Goal: Communication & Community: Answer question/provide support

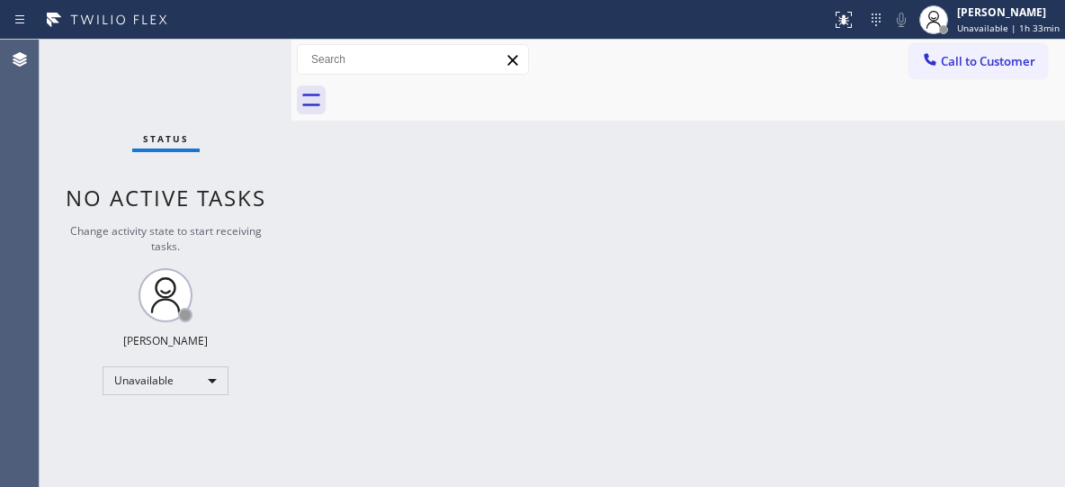
click at [942, 72] on button "Call to Customer" at bounding box center [979, 61] width 138 height 34
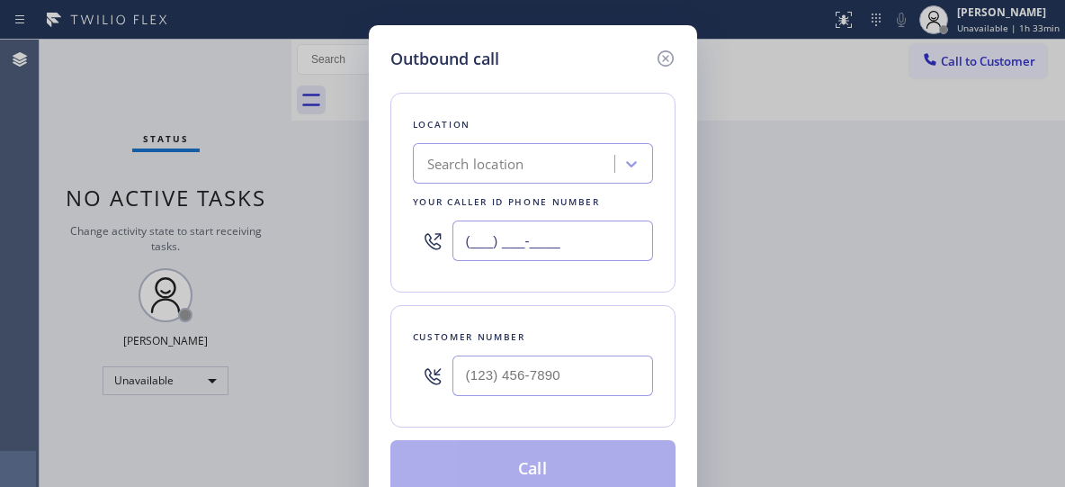
drag, startPoint x: 602, startPoint y: 245, endPoint x: 425, endPoint y: 220, distance: 179.0
click at [426, 225] on div "(___) ___-____" at bounding box center [533, 240] width 240 height 58
paste input "323) 416-2342"
type input "[PHONE_NUMBER]"
click at [518, 390] on input "(___) ___-____" at bounding box center [553, 375] width 201 height 40
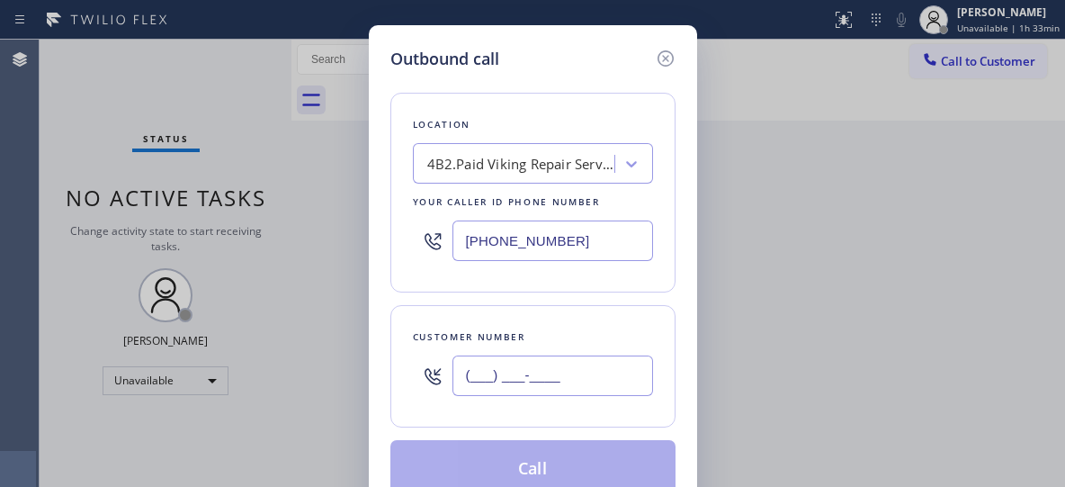
paste input "213) 820-0842"
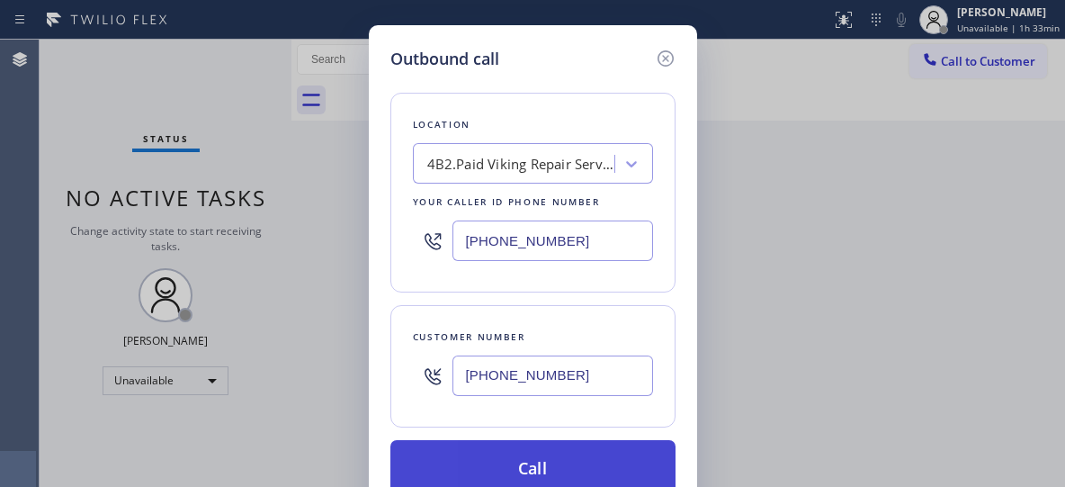
type input "[PHONE_NUMBER]"
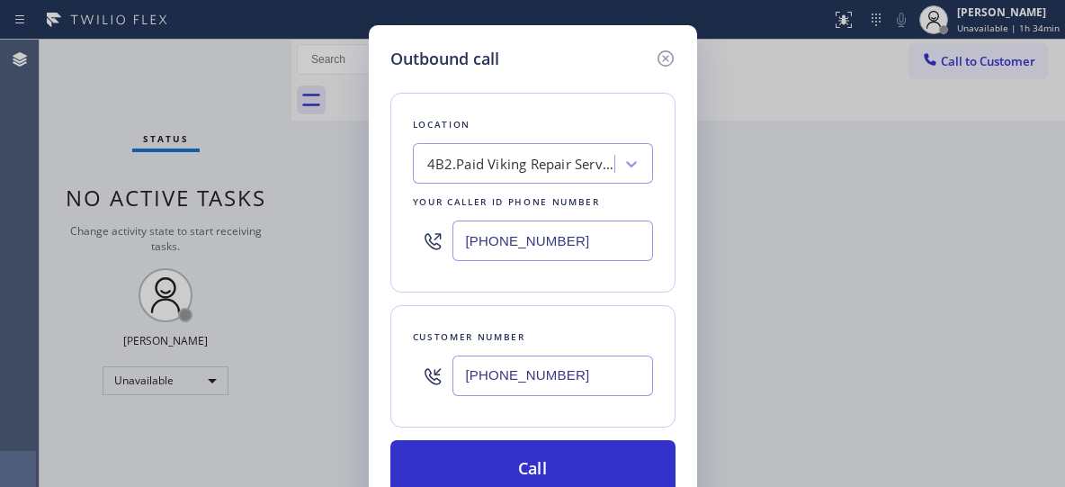
click at [515, 118] on div "Location" at bounding box center [533, 124] width 240 height 19
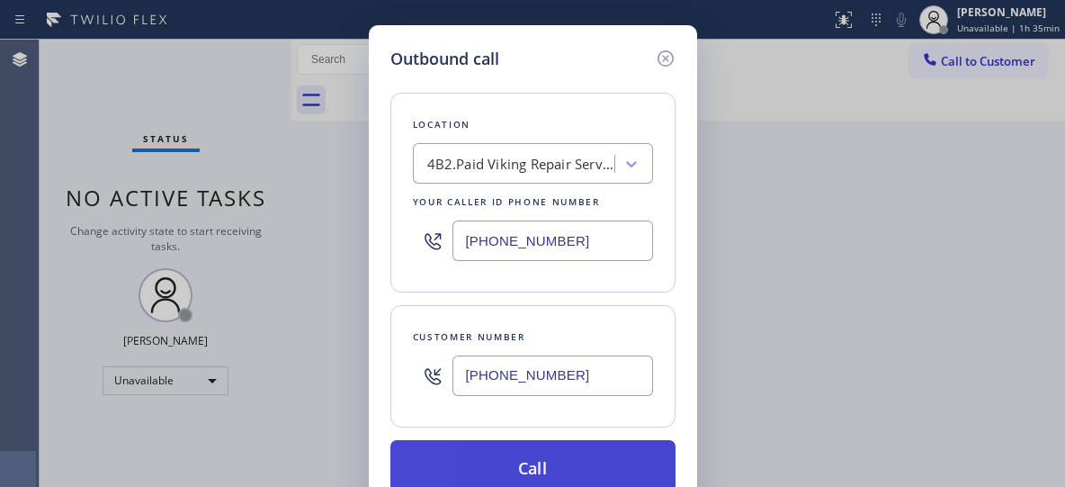
click at [513, 451] on button "Call" at bounding box center [532, 469] width 285 height 58
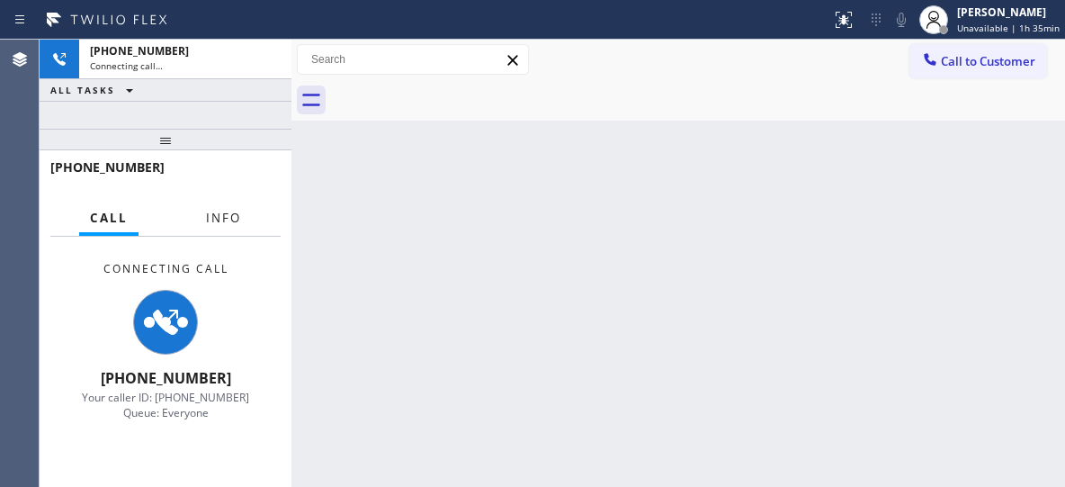
click at [234, 211] on span "Info" at bounding box center [223, 218] width 35 height 16
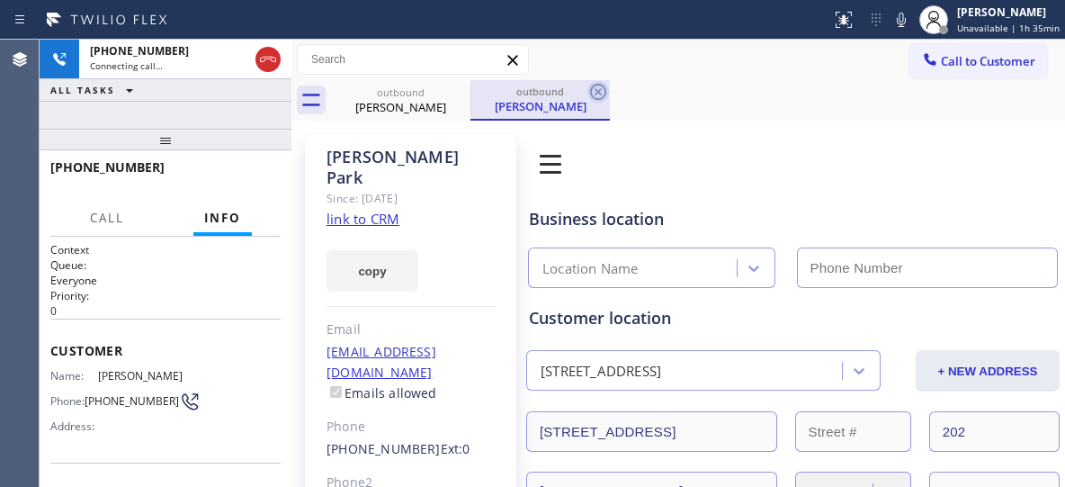
click at [600, 96] on icon at bounding box center [599, 92] width 22 height 22
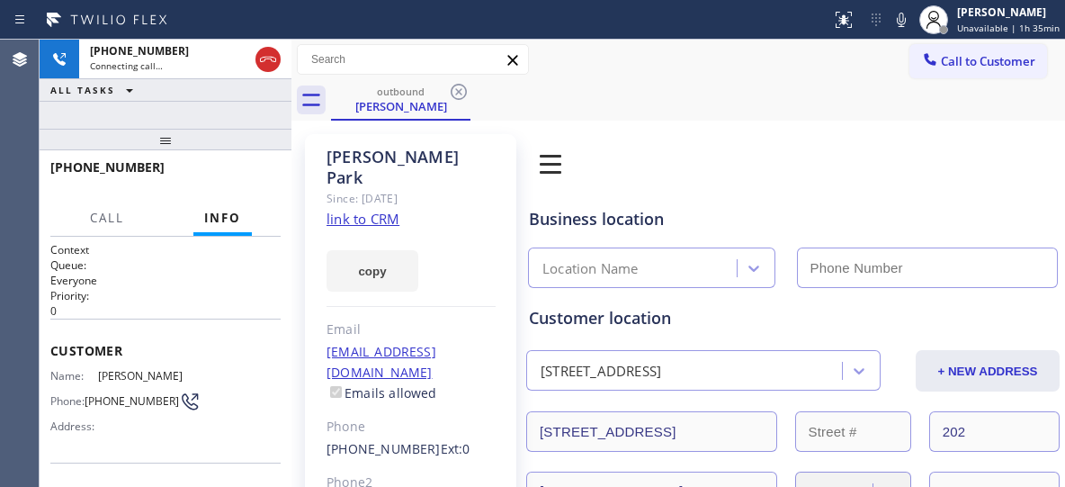
type input "[PHONE_NUMBER]"
drag, startPoint x: 113, startPoint y: 165, endPoint x: 49, endPoint y: 167, distance: 63.9
click at [49, 167] on div "[PHONE_NUMBER]" at bounding box center [166, 175] width 252 height 50
copy span "[PHONE_NUMBER]"
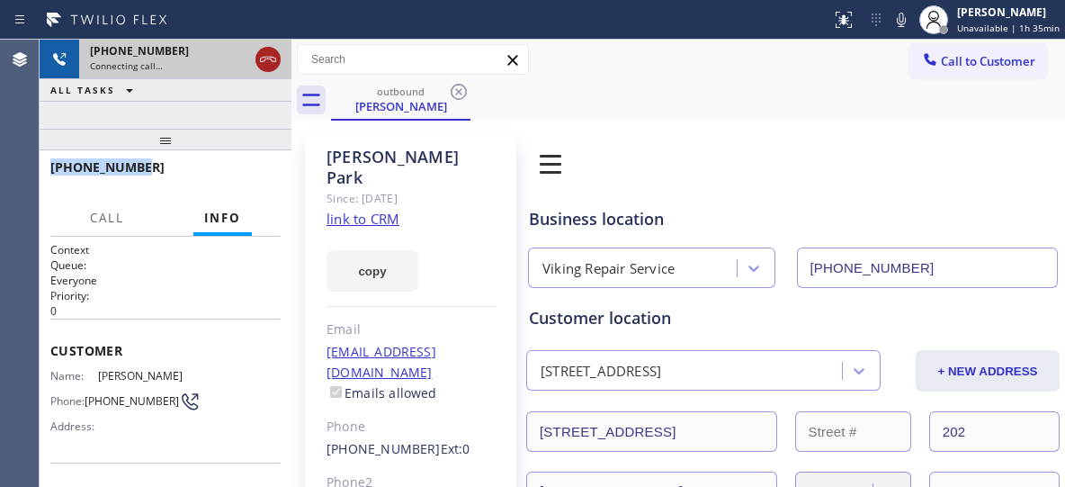
click at [270, 61] on icon at bounding box center [268, 60] width 22 height 22
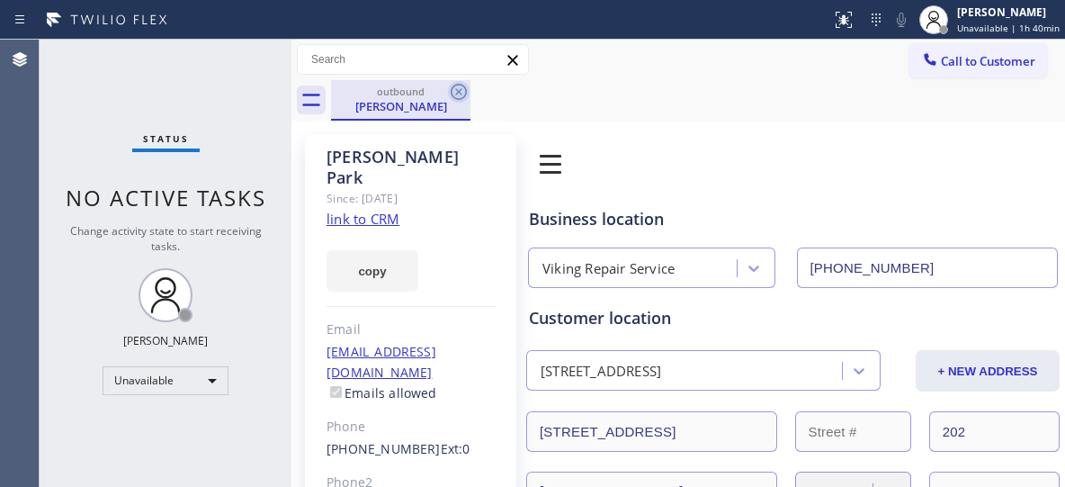
click at [458, 97] on icon at bounding box center [459, 92] width 22 height 22
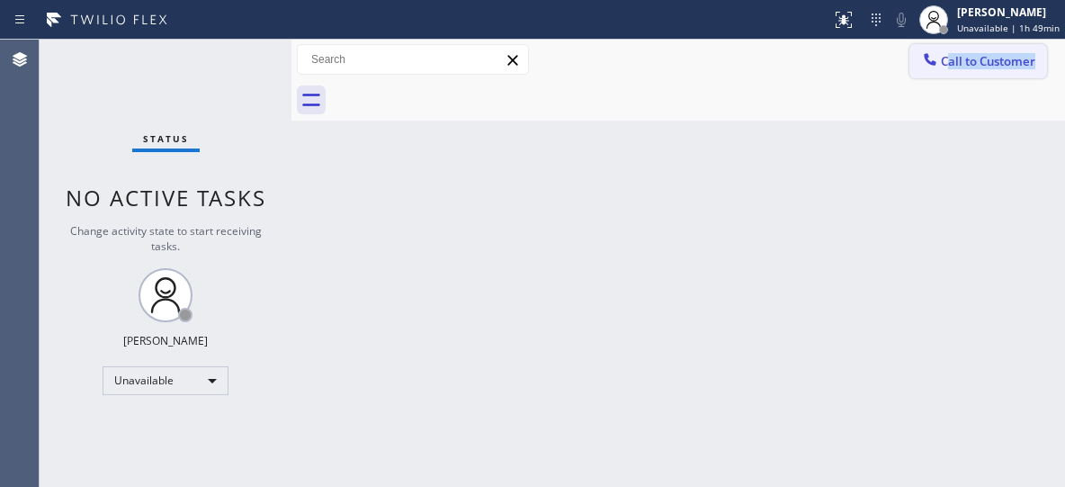
click at [952, 73] on div "Call to Customer Outbound call Location Viking Repair Service Your caller id ph…" at bounding box center [679, 80] width 774 height 81
drag, startPoint x: 971, startPoint y: 69, endPoint x: 924, endPoint y: 86, distance: 49.8
click at [970, 69] on button "Call to Customer" at bounding box center [979, 61] width 138 height 34
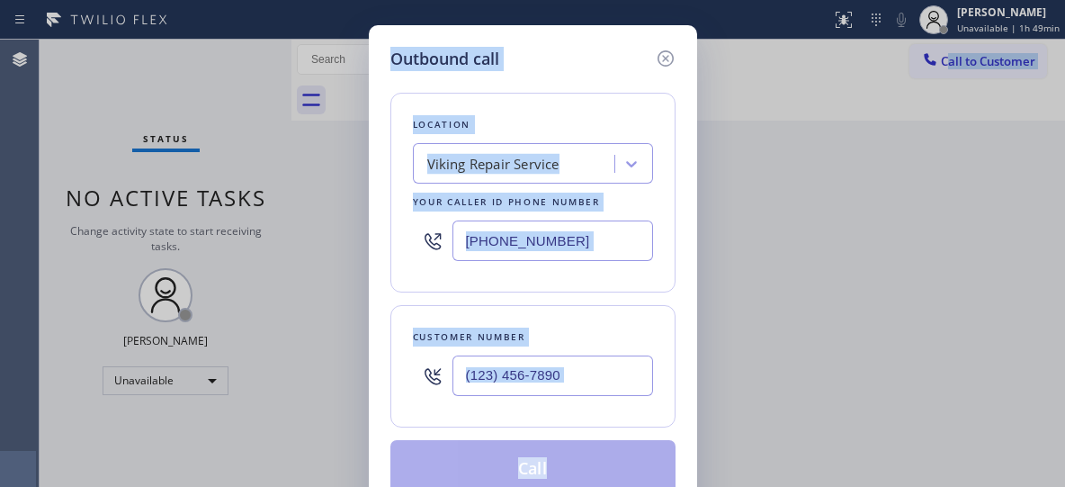
click at [600, 254] on input "[PHONE_NUMBER]" at bounding box center [553, 240] width 201 height 40
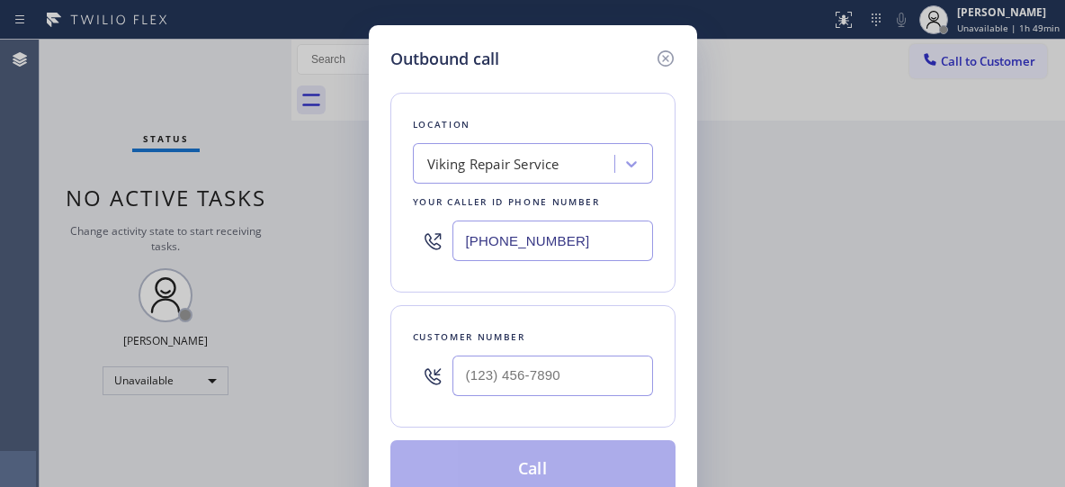
drag, startPoint x: 610, startPoint y: 232, endPoint x: 420, endPoint y: 210, distance: 191.2
click at [424, 212] on div "[PHONE_NUMBER]" at bounding box center [533, 240] width 240 height 58
paste input "714) 463-1800"
type input "[PHONE_NUMBER]"
click at [518, 377] on input "(___) ___-____" at bounding box center [553, 375] width 201 height 40
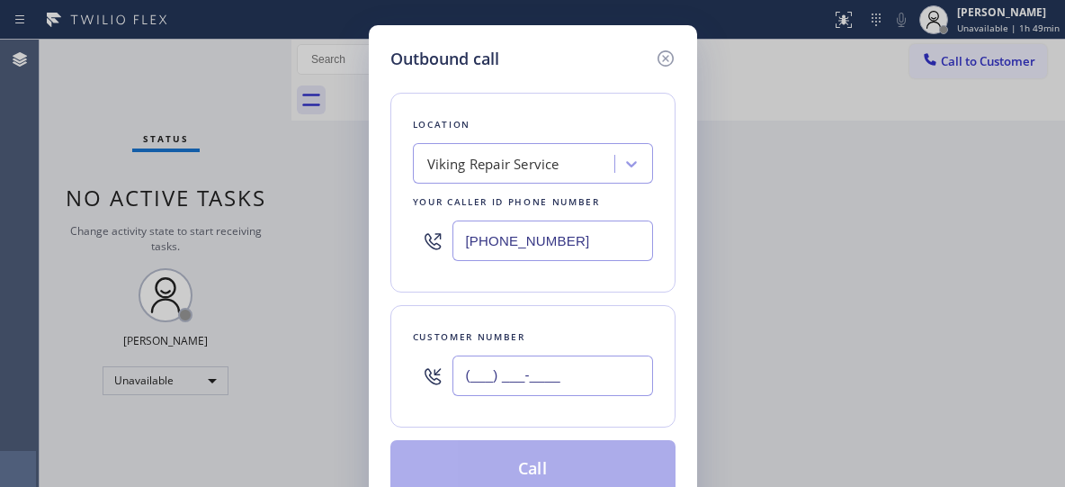
paste input "281) 697-0891"
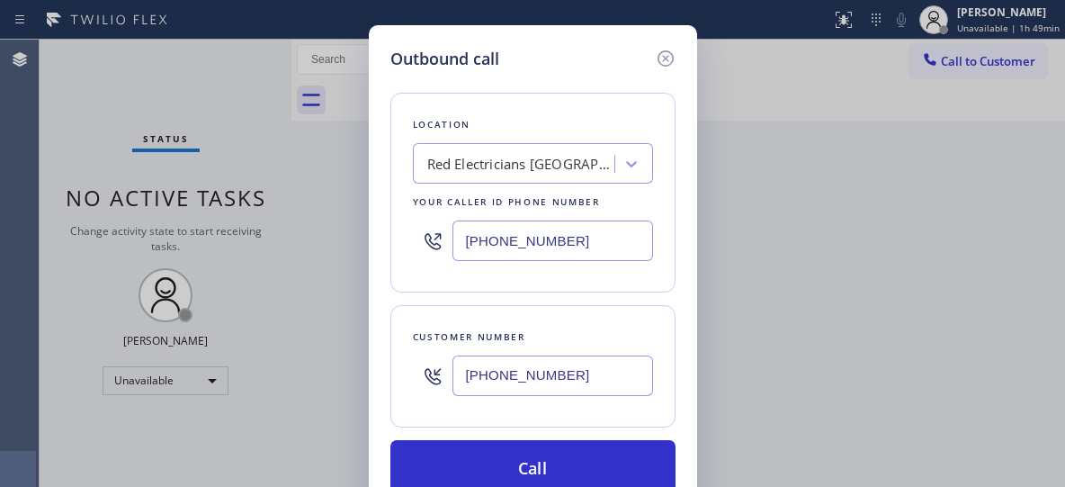
type input "[PHONE_NUMBER]"
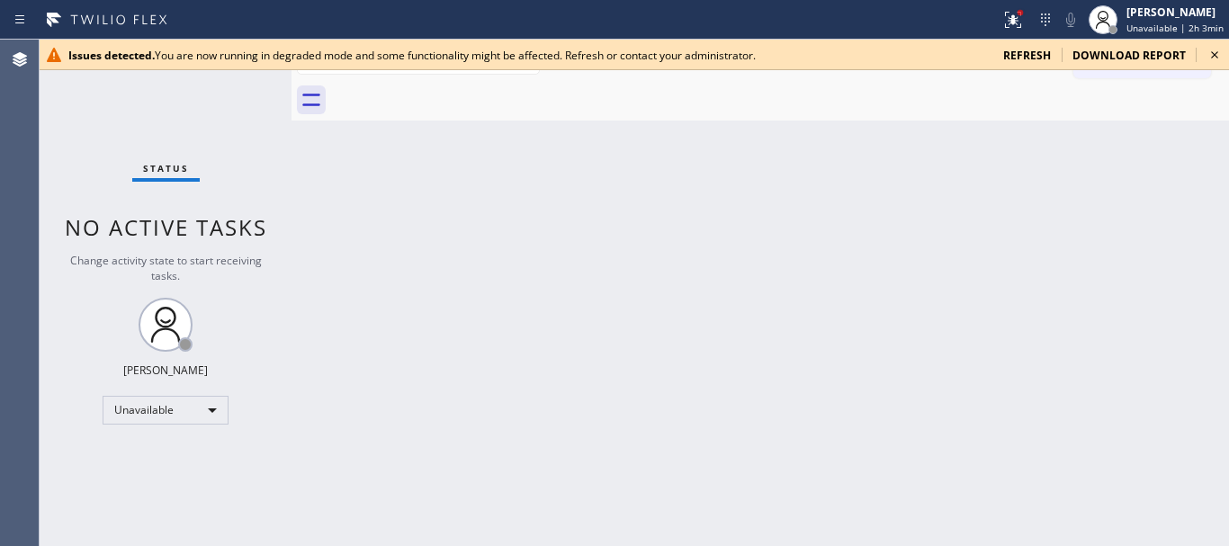
click at [1216, 57] on icon at bounding box center [1214, 54] width 7 height 7
click at [1212, 54] on icon at bounding box center [1215, 55] width 22 height 22
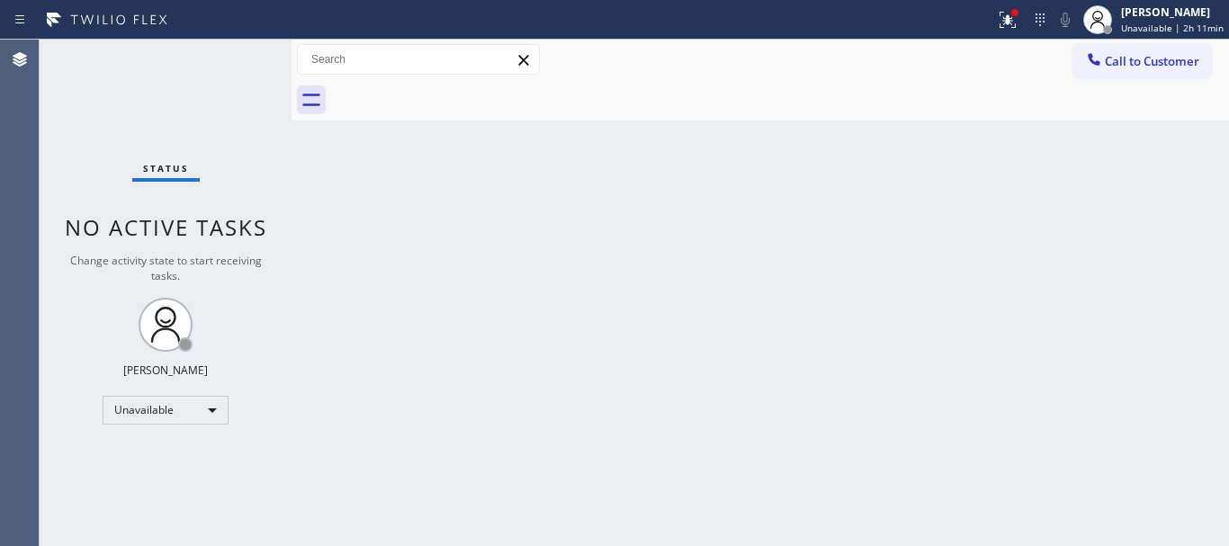
click at [1161, 58] on span "Call to Customer" at bounding box center [1152, 61] width 94 height 16
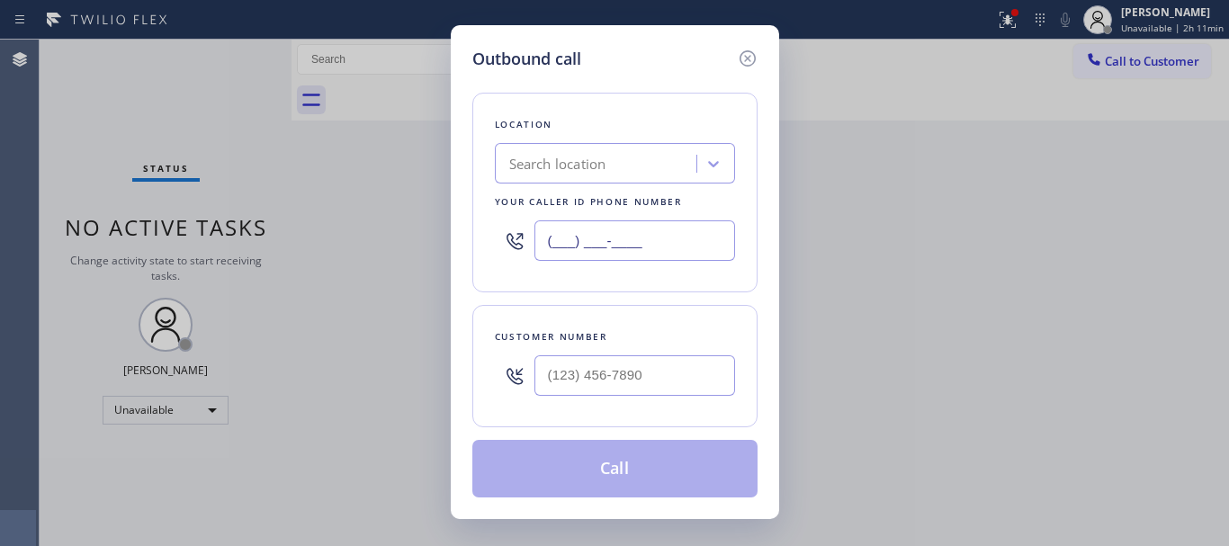
drag, startPoint x: 668, startPoint y: 234, endPoint x: 418, endPoint y: 136, distance: 267.8
click at [430, 148] on div "Outbound call Location Search location Your caller id phone number (___) ___-__…" at bounding box center [614, 273] width 1229 height 546
paste input "949) 565-4084"
type input "(949) 565-4084"
click at [598, 363] on input "(___) ___-____" at bounding box center [634, 375] width 201 height 40
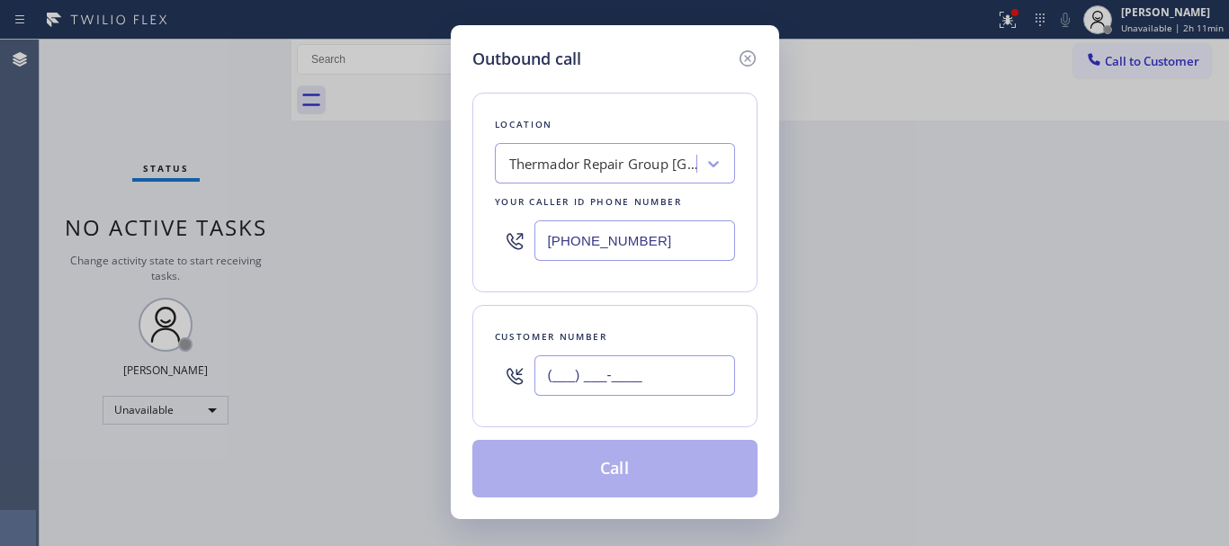
paste input "949) 692-5224"
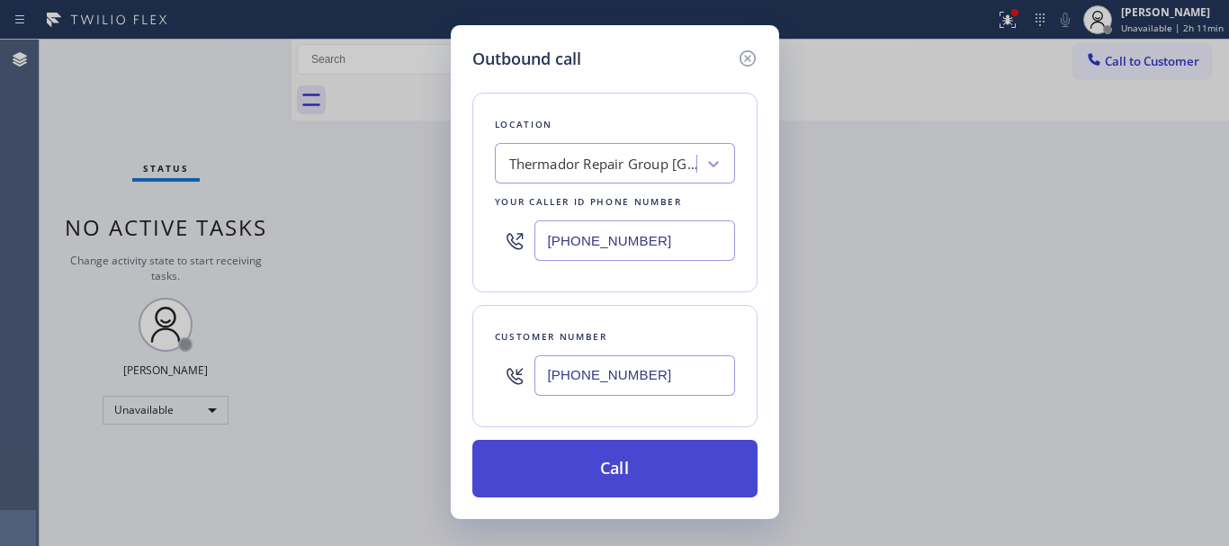
type input "(949) 692-5224"
click at [630, 468] on button "Call" at bounding box center [614, 469] width 285 height 58
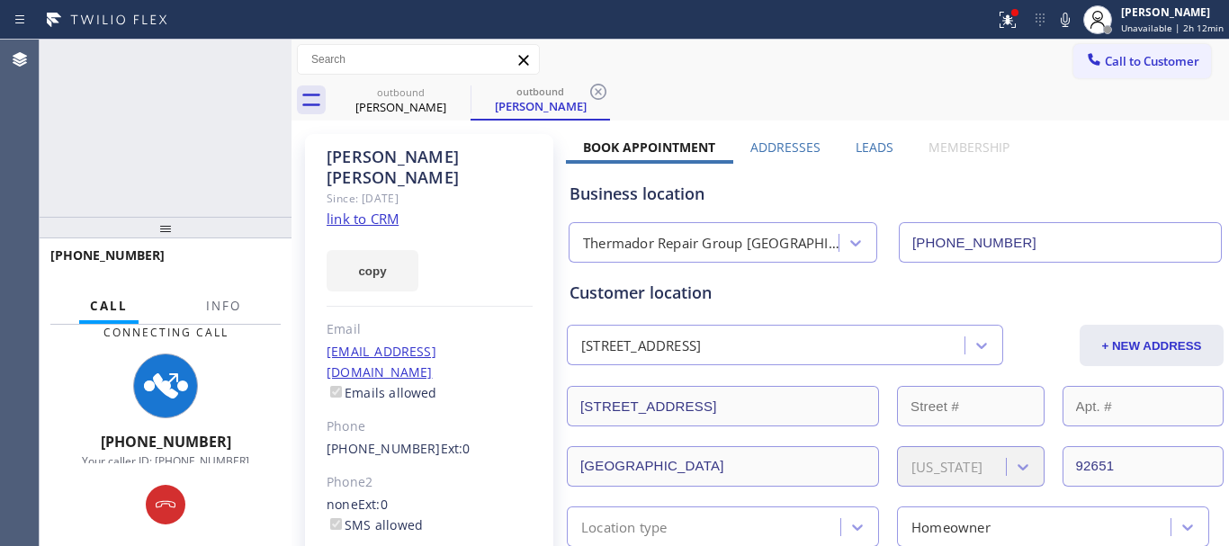
type input "(949) 565-4084"
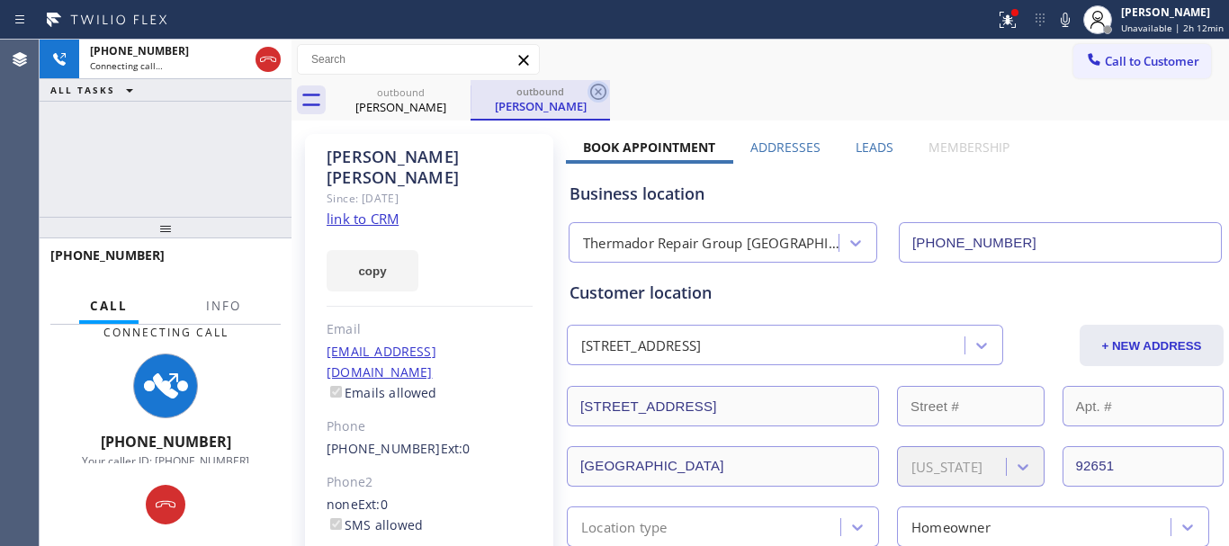
click at [598, 86] on icon at bounding box center [599, 92] width 22 height 22
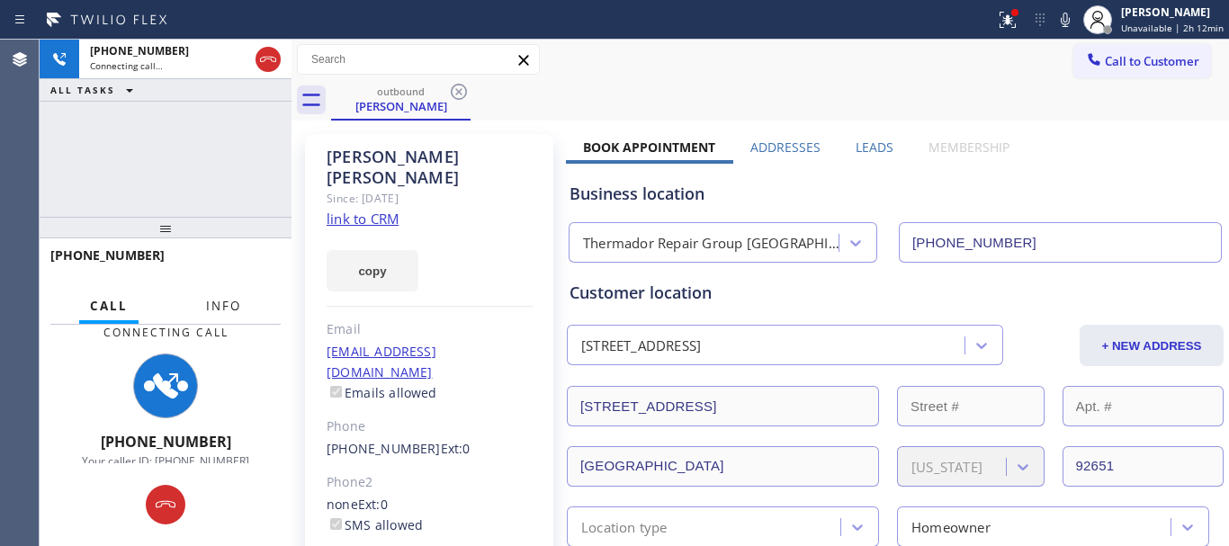
click at [226, 297] on button "Info" at bounding box center [223, 306] width 57 height 35
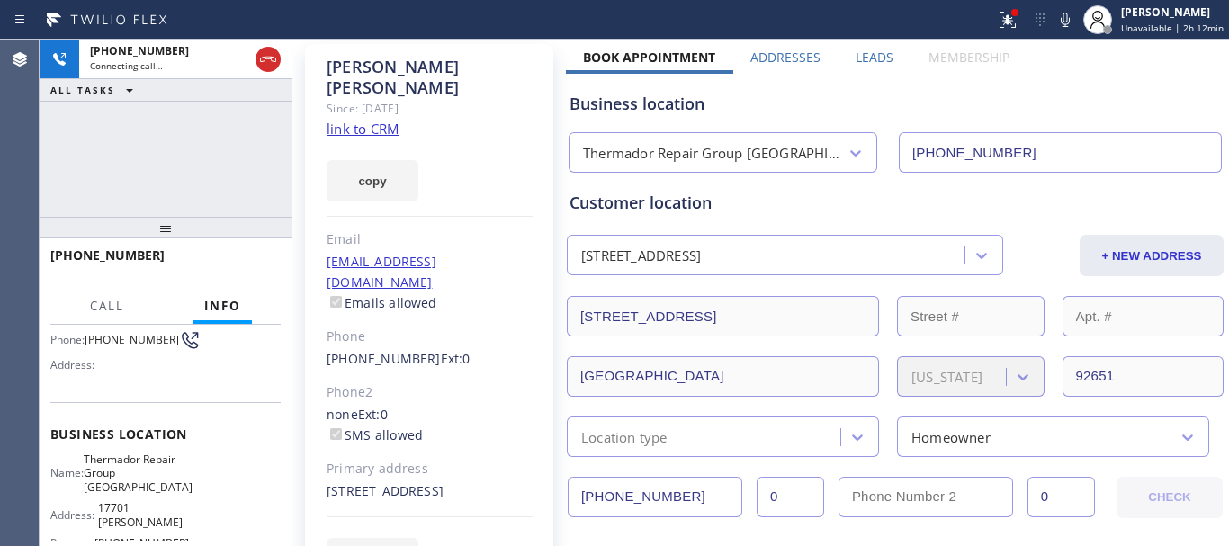
scroll to position [270, 0]
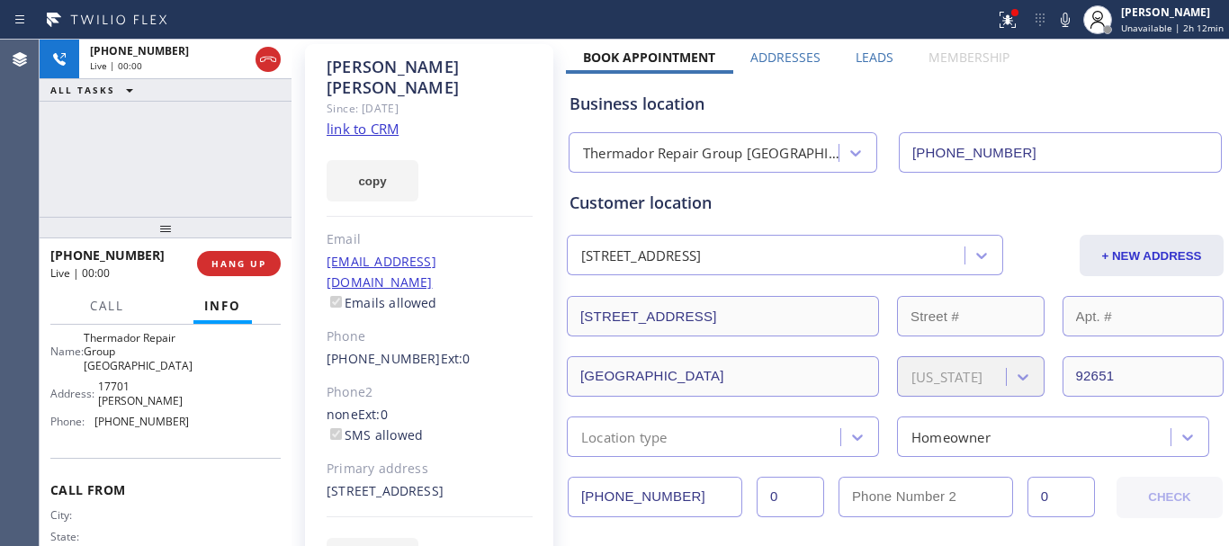
click at [91, 185] on div "+19496925224 Live | 00:00 ALL TASKS ALL TASKS ACTIVE TASKS TASKS IN WRAP UP" at bounding box center [166, 128] width 252 height 177
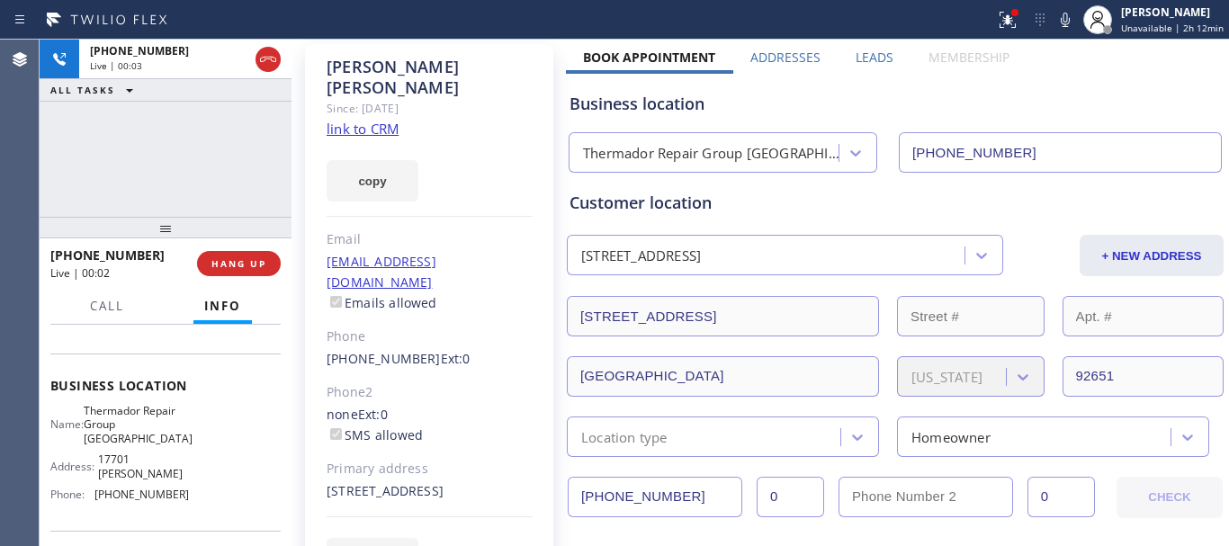
scroll to position [136, 0]
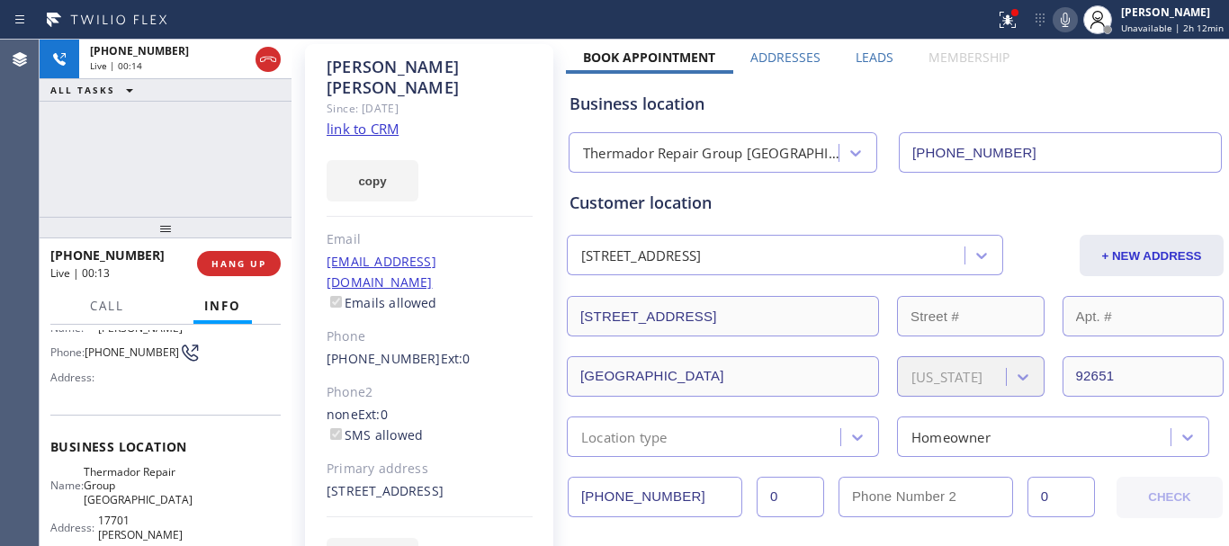
click at [1075, 21] on icon at bounding box center [1065, 20] width 22 height 22
drag, startPoint x: 1074, startPoint y: 20, endPoint x: 1062, endPoint y: 52, distance: 34.8
click at [1074, 20] on icon at bounding box center [1065, 20] width 22 height 22
click at [255, 162] on div "+19496925224 Live | 00:30 ALL TASKS ALL TASKS ACTIVE TASKS TASKS IN WRAP UP" at bounding box center [166, 128] width 252 height 177
click at [247, 263] on span "HANG UP" at bounding box center [238, 263] width 55 height 13
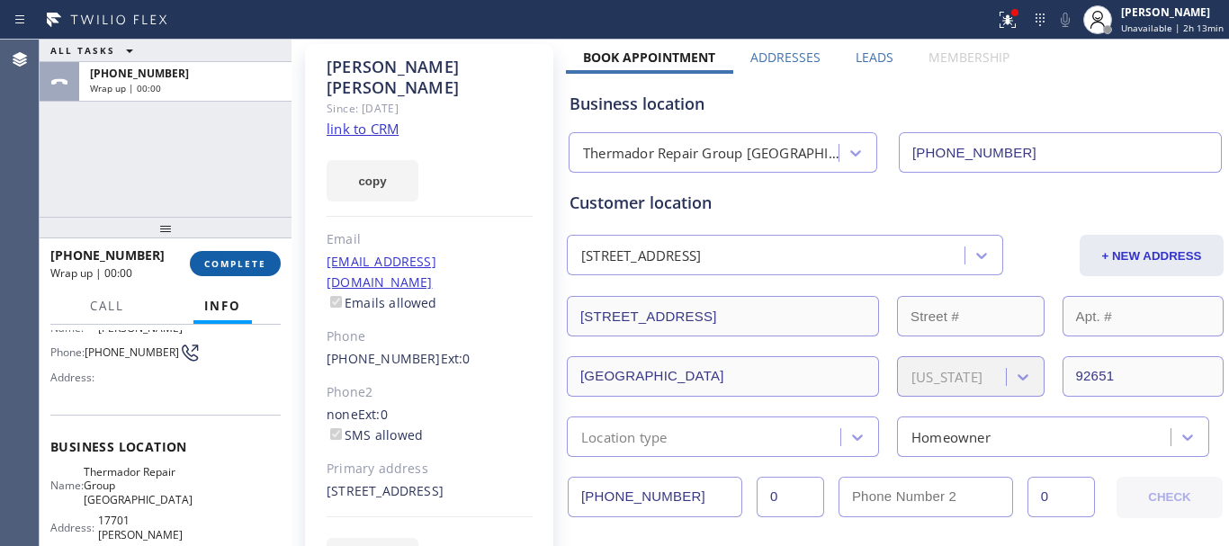
click at [247, 265] on span "COMPLETE" at bounding box center [235, 263] width 62 height 13
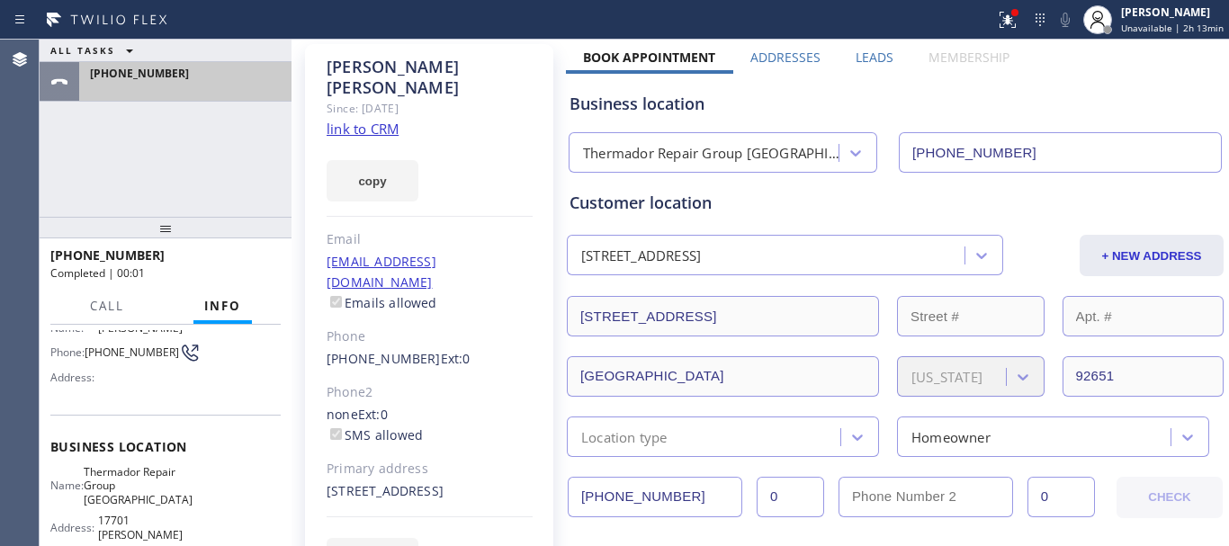
click at [199, 87] on div at bounding box center [185, 88] width 191 height 13
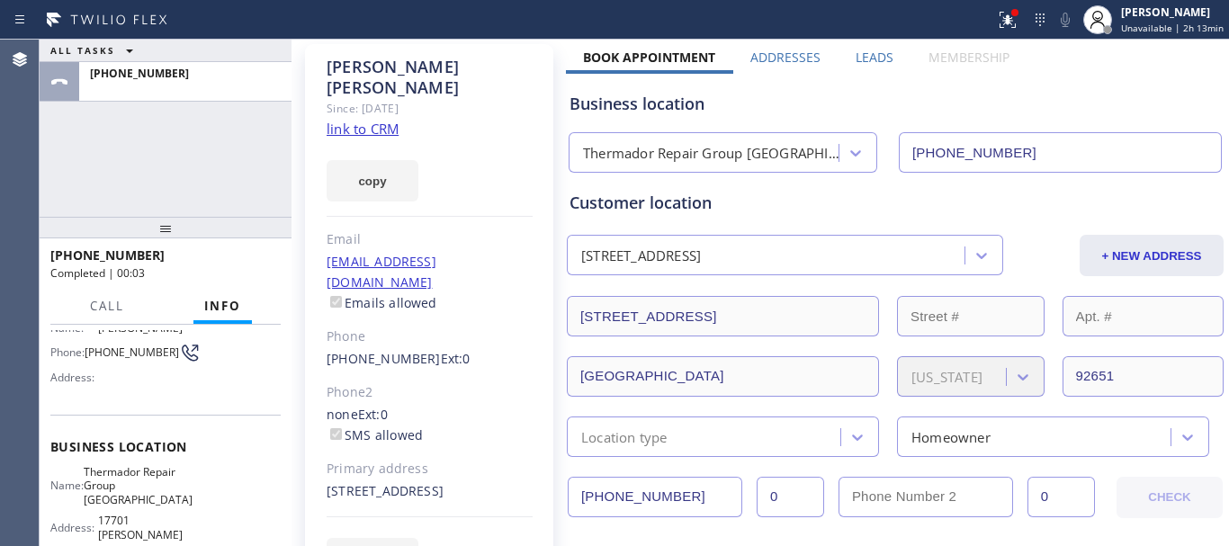
click at [84, 196] on div "ALL TASKS ALL TASKS ACTIVE TASKS TASKS IN WRAP UP +19496925224" at bounding box center [166, 128] width 252 height 177
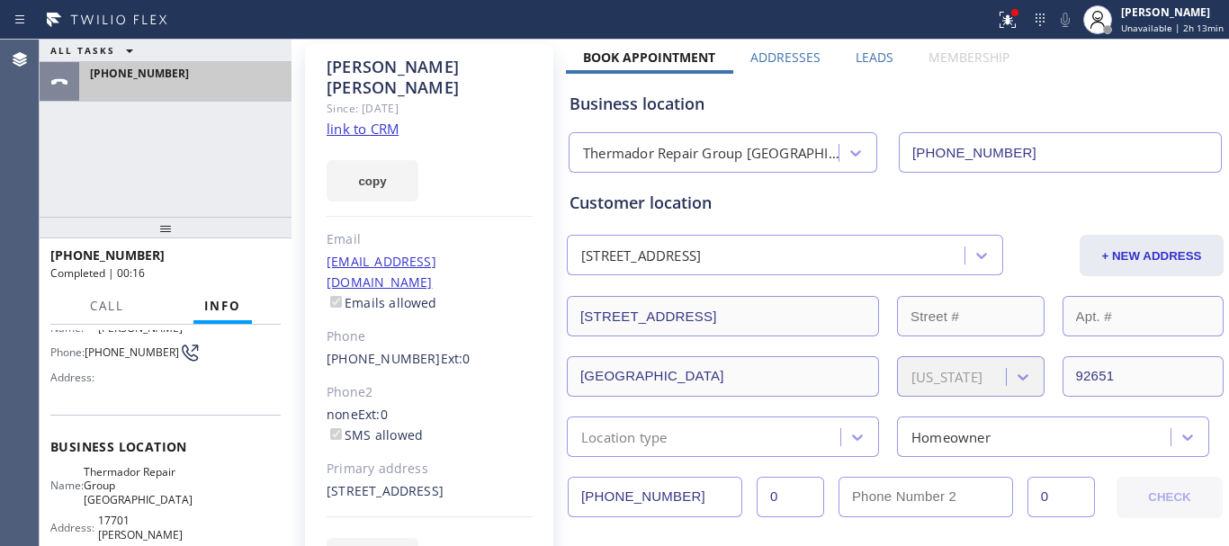
click at [171, 84] on div at bounding box center [185, 88] width 191 height 13
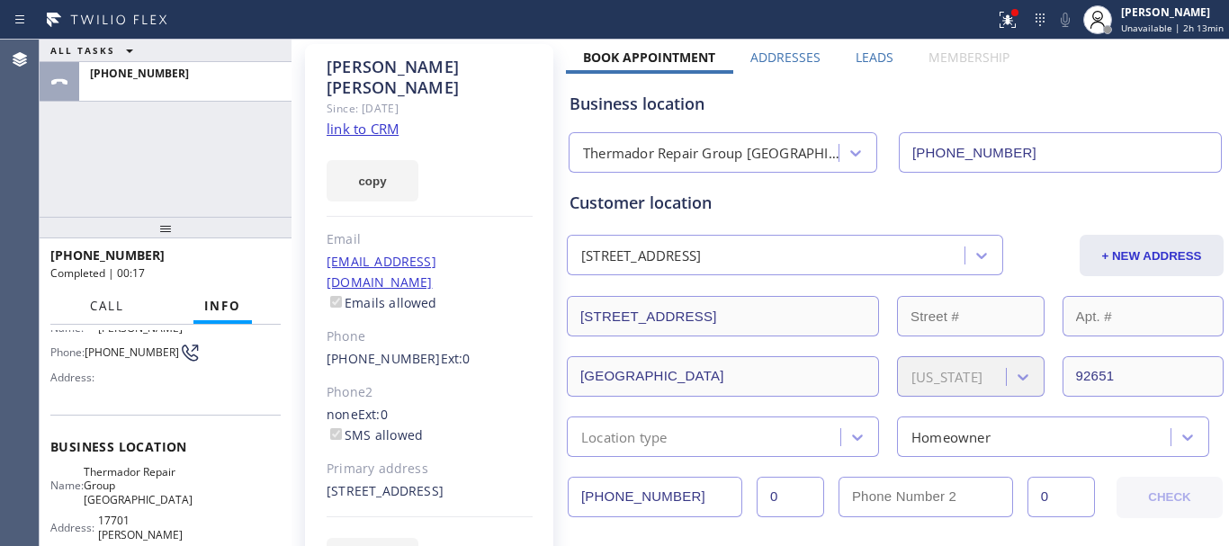
click at [98, 306] on span "Call" at bounding box center [107, 306] width 34 height 16
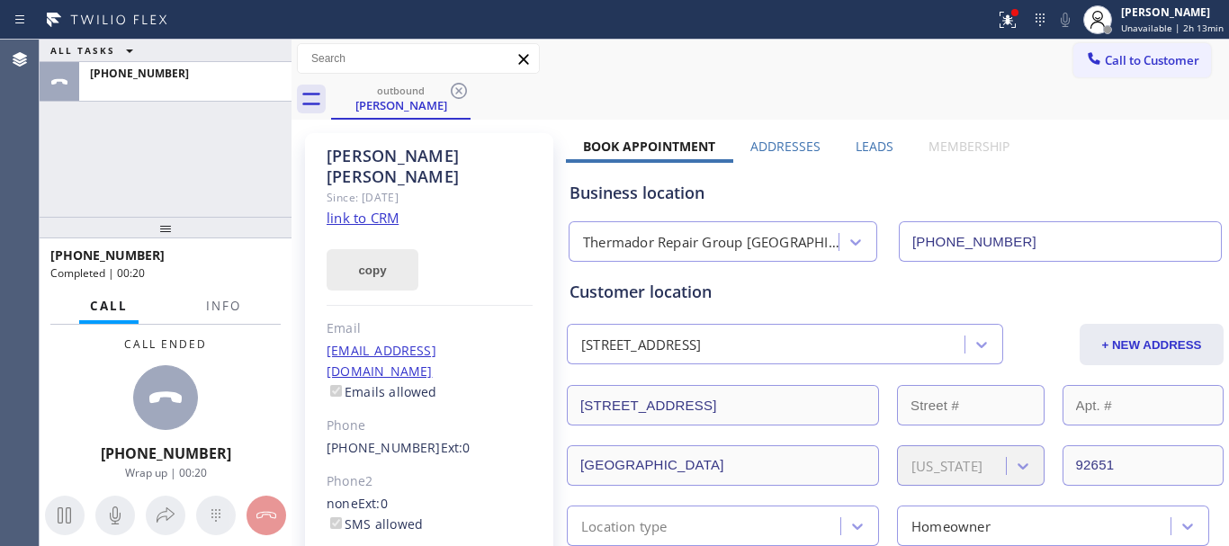
scroll to position [0, 0]
click at [461, 94] on icon at bounding box center [459, 92] width 16 height 16
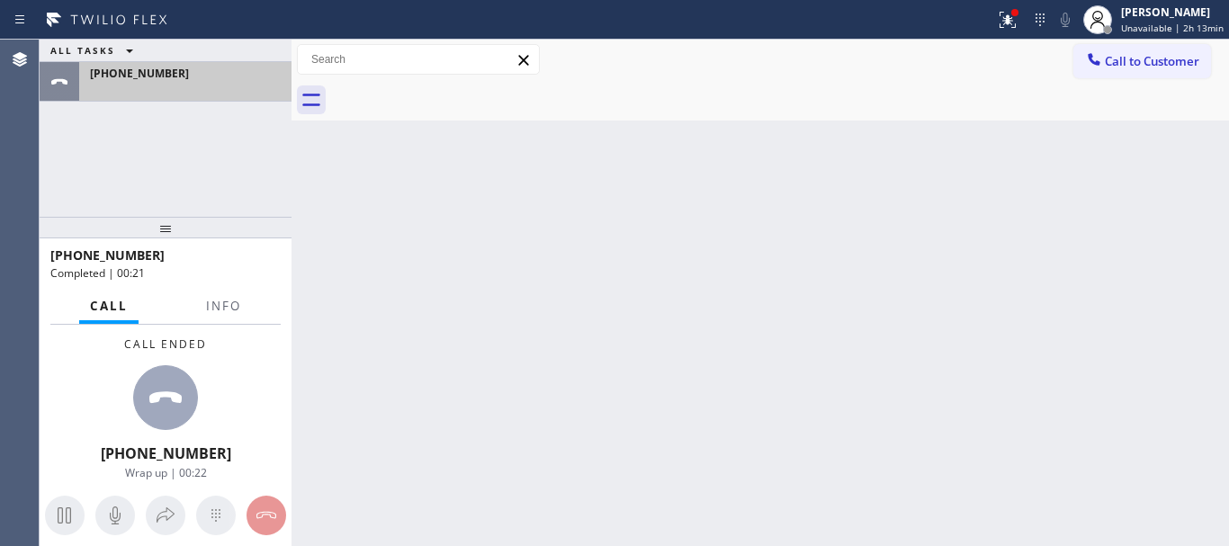
click at [194, 91] on div at bounding box center [185, 88] width 191 height 13
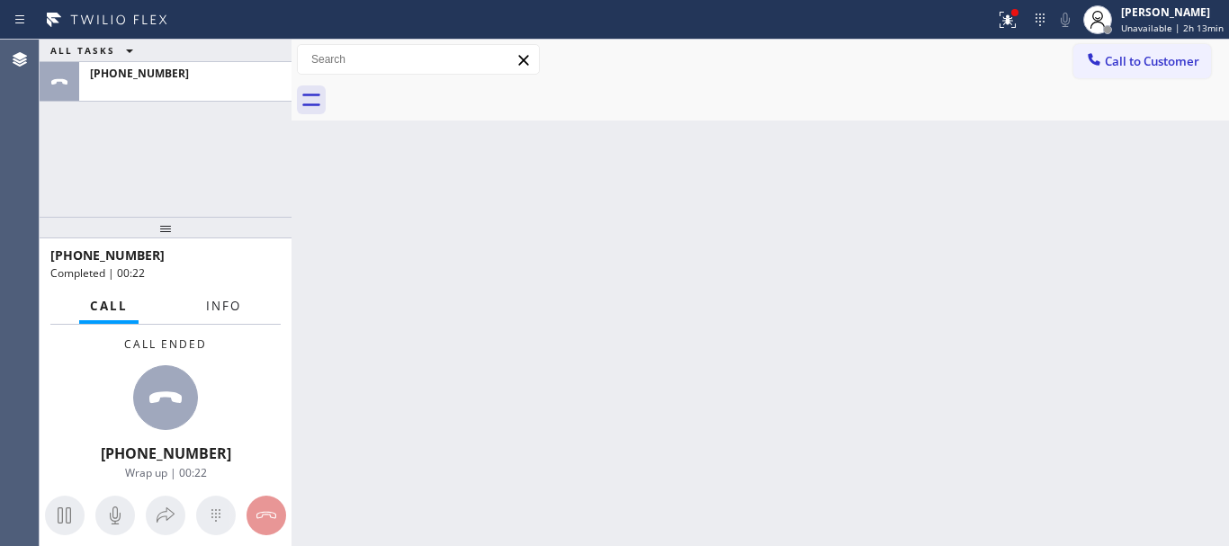
click at [213, 309] on span "Info" at bounding box center [223, 306] width 35 height 16
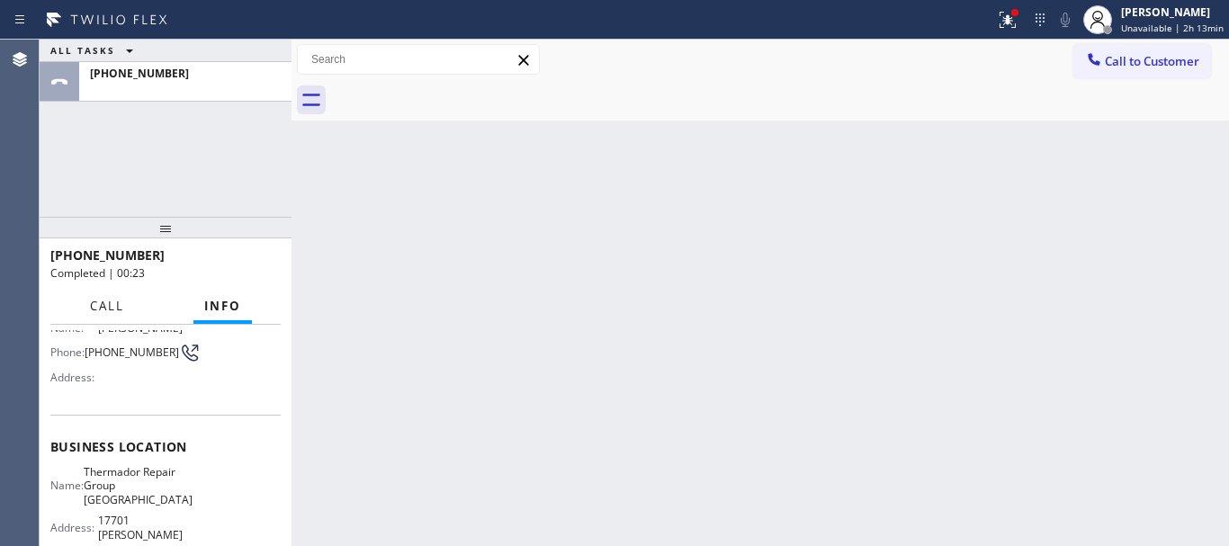
click at [114, 304] on span "Call" at bounding box center [107, 306] width 34 height 16
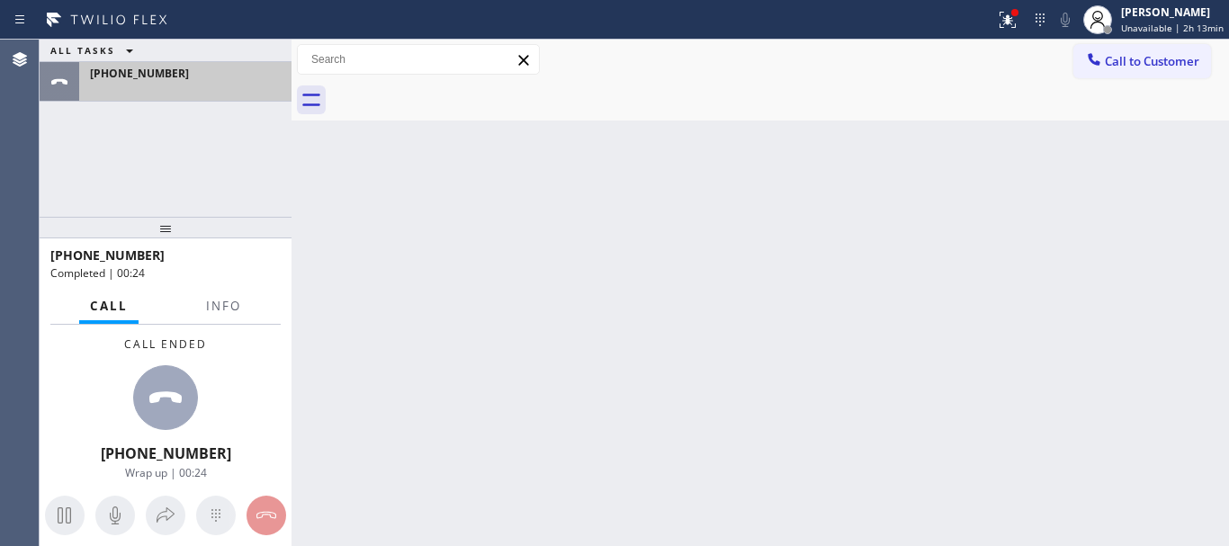
click at [59, 84] on icon at bounding box center [60, 82] width 22 height 22
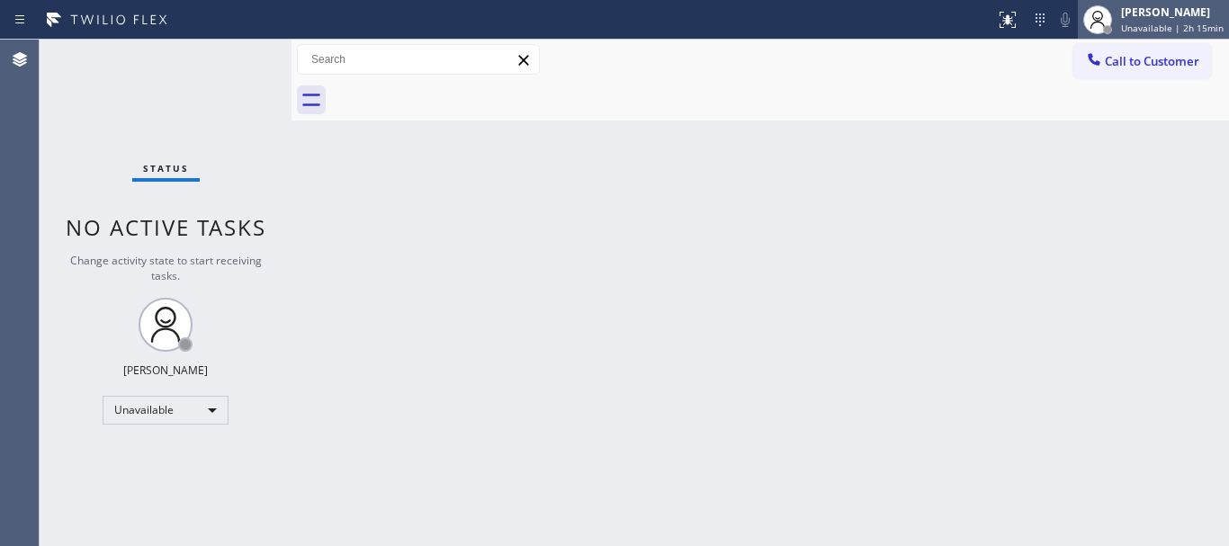
click at [1186, 27] on span "Unavailable | 2h 15min" at bounding box center [1172, 28] width 103 height 13
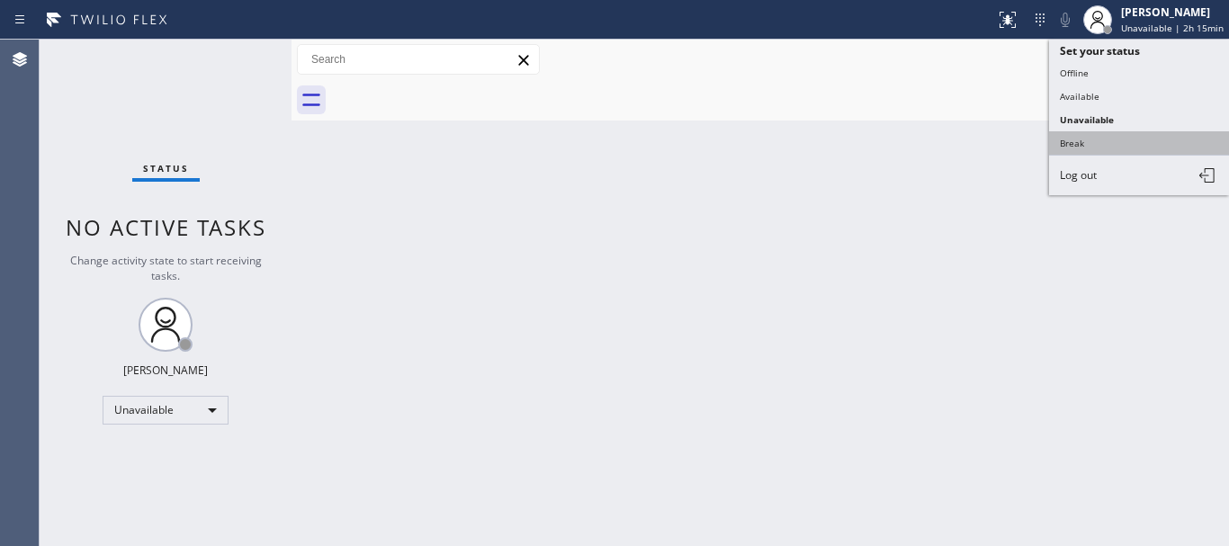
click at [1065, 148] on button "Break" at bounding box center [1139, 142] width 180 height 23
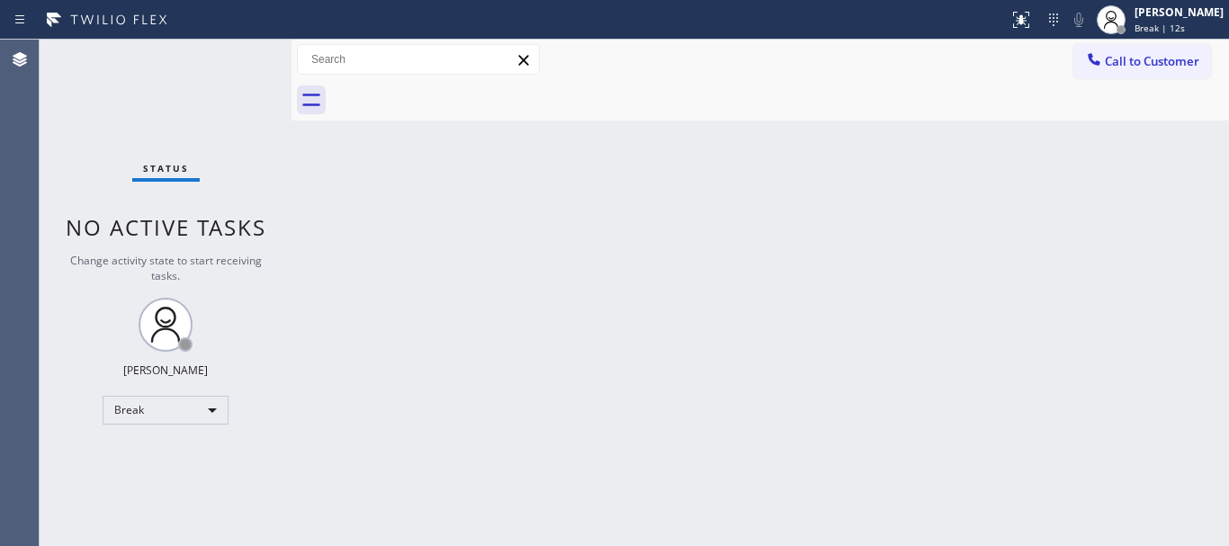
click at [103, 112] on div "Status No active tasks Change activity state to start receiving tasks. Donna Ar…" at bounding box center [166, 293] width 252 height 507
click at [839, 166] on div "Back to Dashboard Change Sender ID Customers Technicians Select a contact Outbo…" at bounding box center [761, 293] width 938 height 507
click at [804, 369] on div "Back to Dashboard Change Sender ID Customers Technicians Select a contact Outbo…" at bounding box center [761, 293] width 938 height 507
click at [948, 308] on div "Back to Dashboard Change Sender ID Customers Technicians Select a contact Outbo…" at bounding box center [761, 293] width 938 height 507
click at [992, 314] on div "Back to Dashboard Change Sender ID Customers Technicians Select a contact Outbo…" at bounding box center [761, 293] width 938 height 507
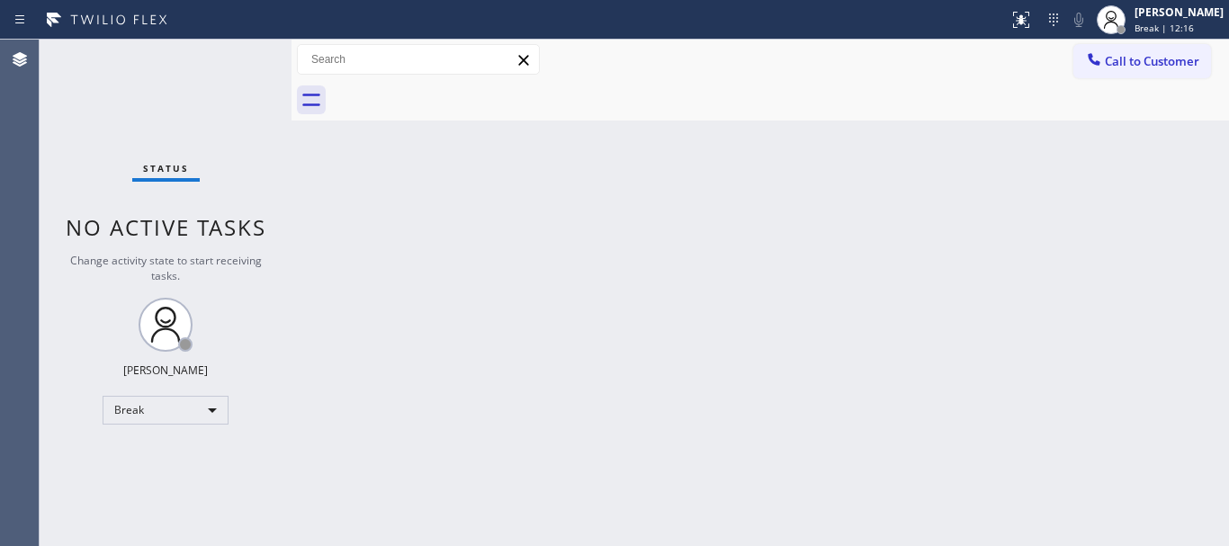
click at [666, 390] on div "Back to Dashboard Change Sender ID Customers Technicians Select a contact Outbo…" at bounding box center [761, 293] width 938 height 507
click at [1165, 22] on span "Break | 12:16" at bounding box center [1164, 28] width 59 height 13
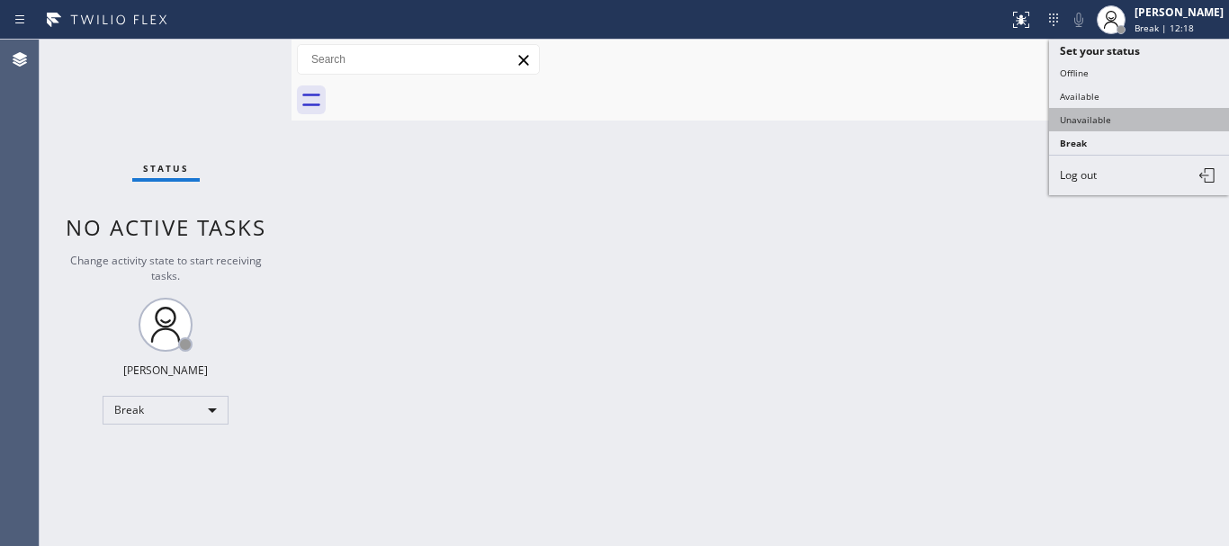
click at [1138, 125] on button "Unavailable" at bounding box center [1139, 119] width 180 height 23
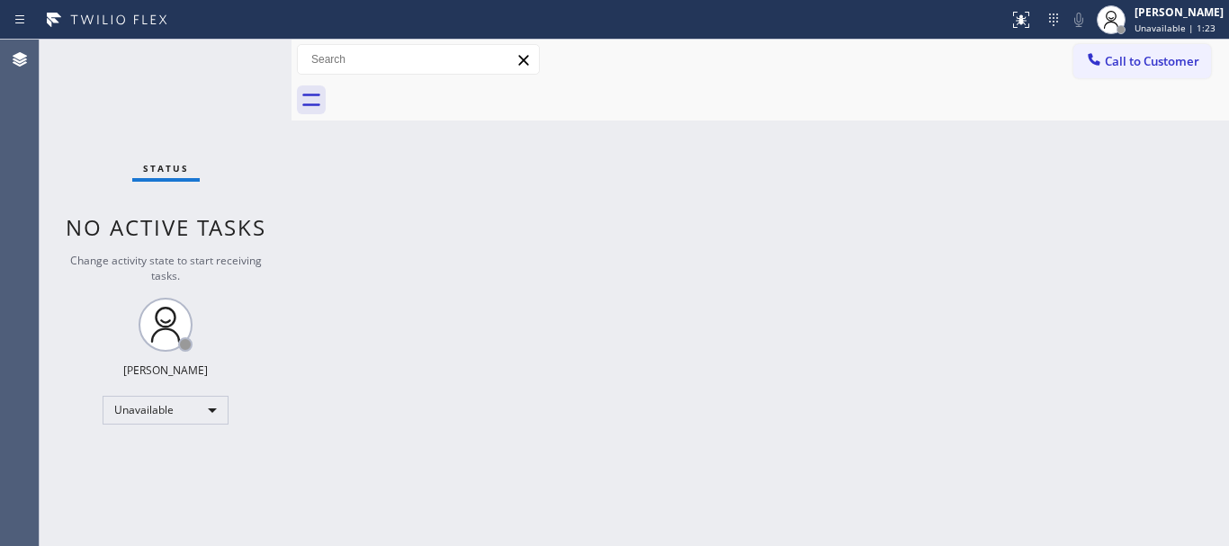
click at [1002, 234] on div "Back to Dashboard Change Sender ID Customers Technicians Select a contact Outbo…" at bounding box center [761, 293] width 938 height 507
click at [686, 372] on div "Back to Dashboard Change Sender ID Customers Technicians Select a contact Outbo…" at bounding box center [761, 293] width 938 height 507
click at [849, 142] on div "Back to Dashboard Change Sender ID Customers Technicians Select a contact Outbo…" at bounding box center [761, 293] width 938 height 507
click at [920, 169] on div "Back to Dashboard Change Sender ID Customers Technicians Select a contact Outbo…" at bounding box center [761, 293] width 938 height 507
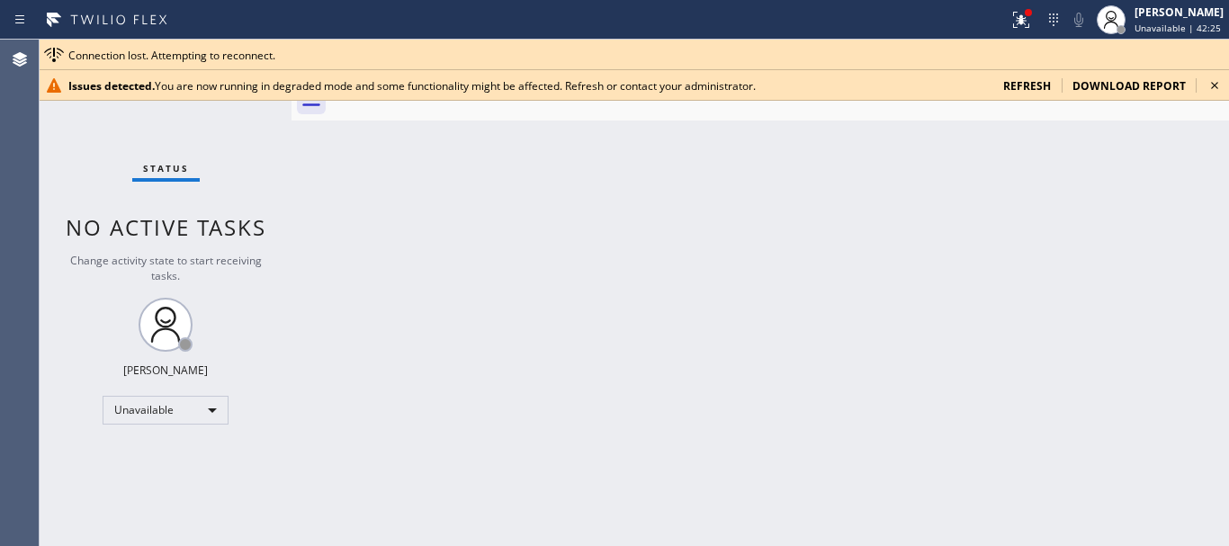
click at [1218, 84] on icon at bounding box center [1215, 86] width 22 height 22
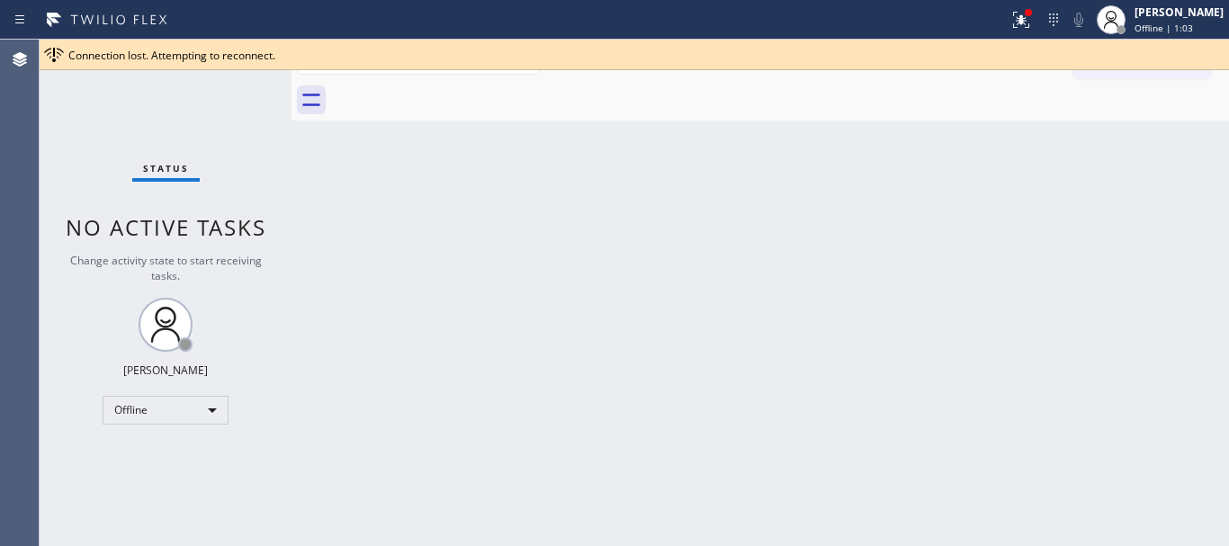
click at [695, 363] on div "Back to Dashboard Change Sender ID Customers Technicians Select a contact Outbo…" at bounding box center [761, 293] width 938 height 507
click at [207, 408] on div "Offline" at bounding box center [166, 410] width 126 height 29
click at [169, 483] on li "Unavailable" at bounding box center [164, 481] width 122 height 22
click at [205, 404] on div "Offline" at bounding box center [166, 410] width 126 height 29
click at [468, 426] on div at bounding box center [614, 273] width 1229 height 546
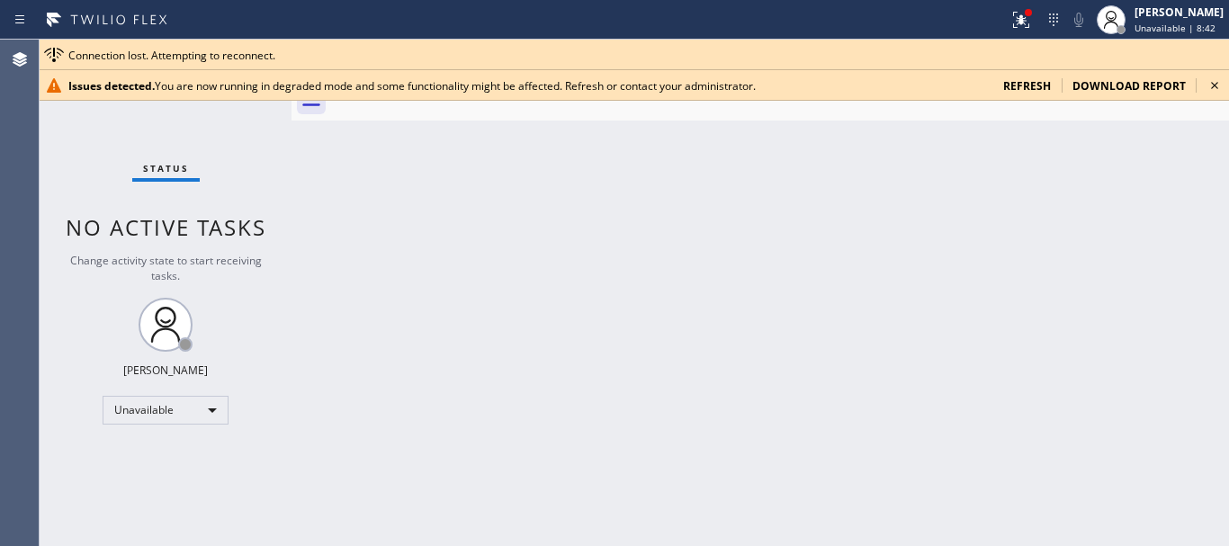
click at [1210, 83] on icon at bounding box center [1215, 86] width 22 height 22
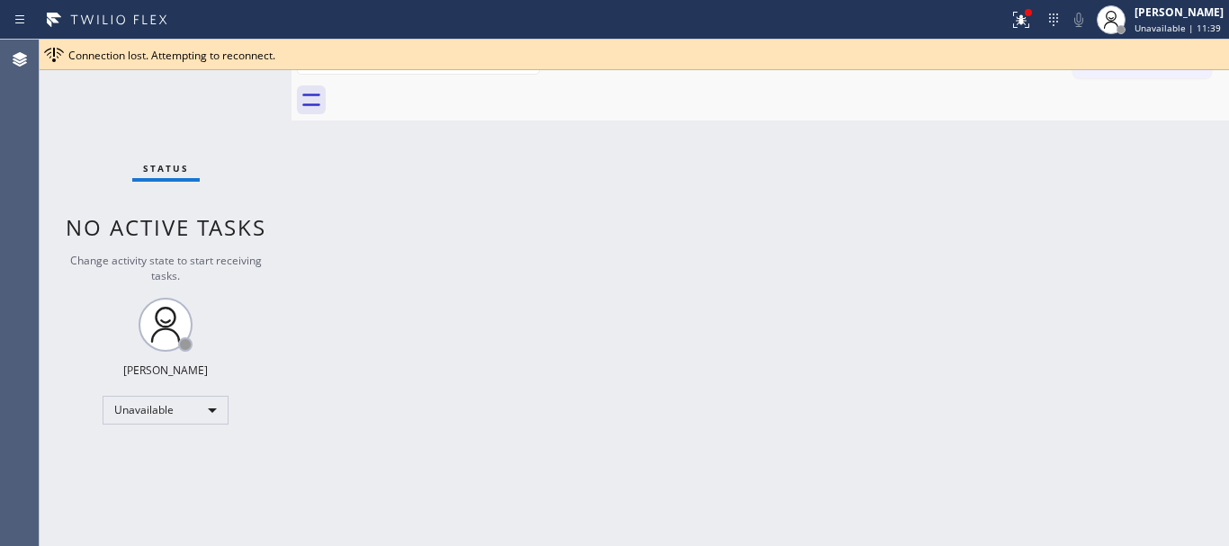
click at [706, 270] on div "Back to Dashboard Change Sender ID Customers Technicians Select a contact Outbo…" at bounding box center [761, 293] width 938 height 507
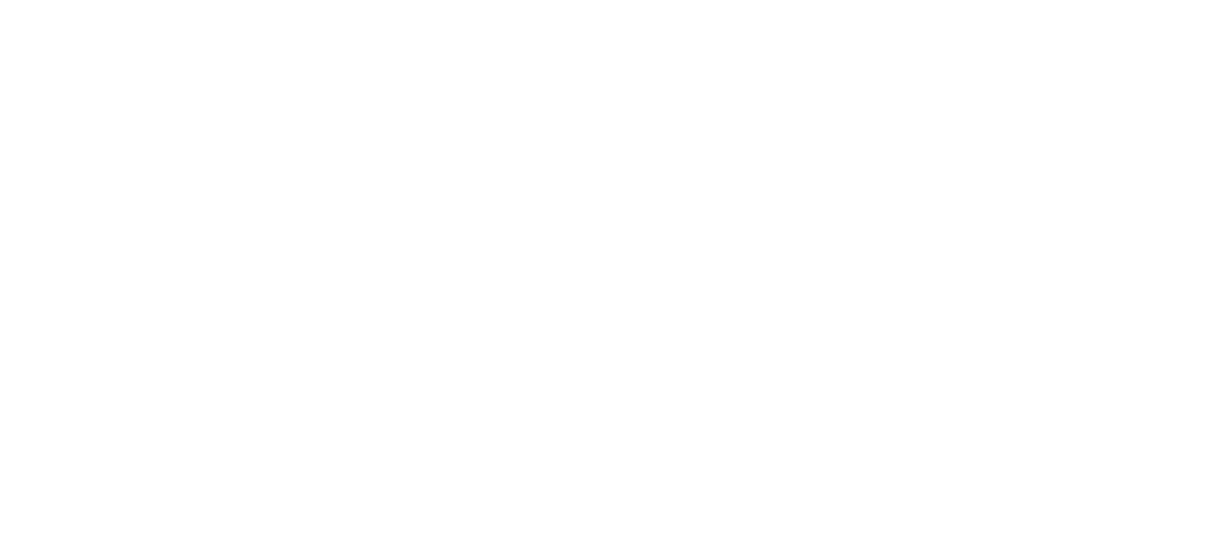
click at [744, 374] on div at bounding box center [614, 273] width 1229 height 546
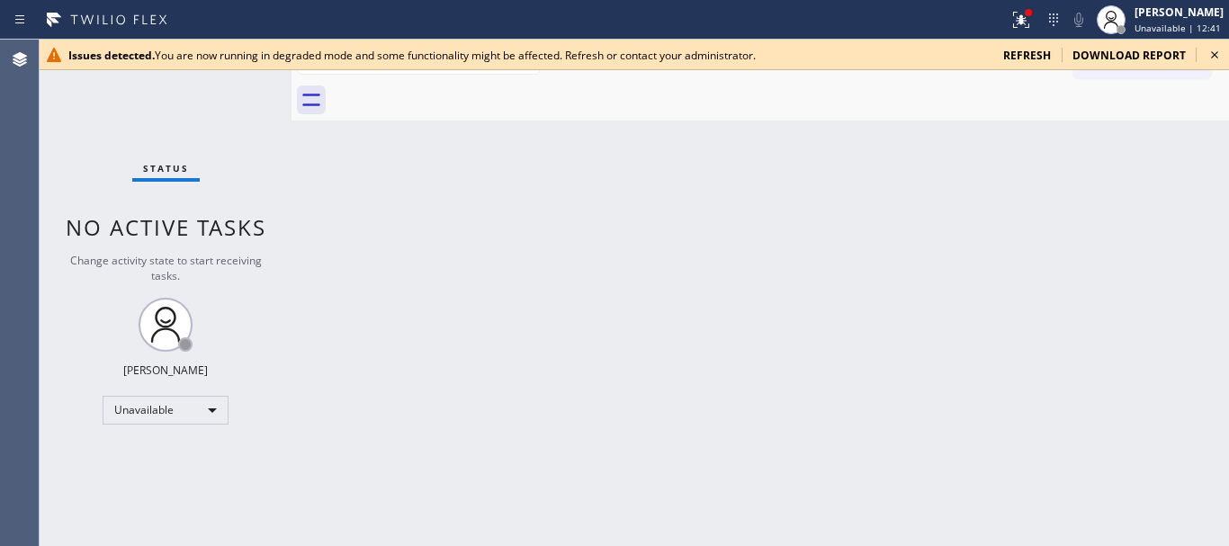
drag, startPoint x: 1077, startPoint y: 179, endPoint x: 1141, endPoint y: 115, distance: 90.3
click at [1078, 182] on div "Back to Dashboard Change Sender ID Customers Technicians Select a contact Outbo…" at bounding box center [761, 293] width 938 height 507
click at [1215, 54] on icon at bounding box center [1215, 55] width 22 height 22
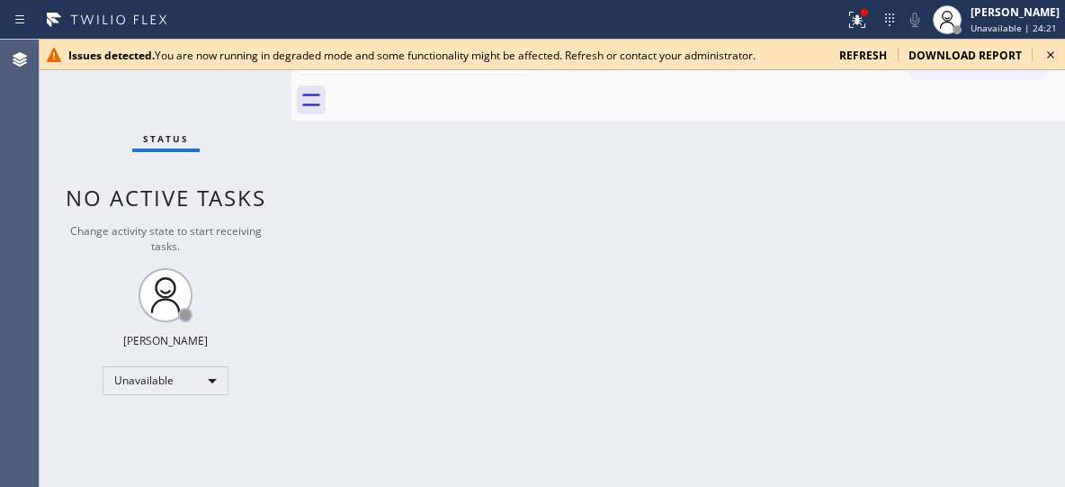
click at [1047, 53] on icon at bounding box center [1051, 55] width 22 height 22
